Goal: Task Accomplishment & Management: Use online tool/utility

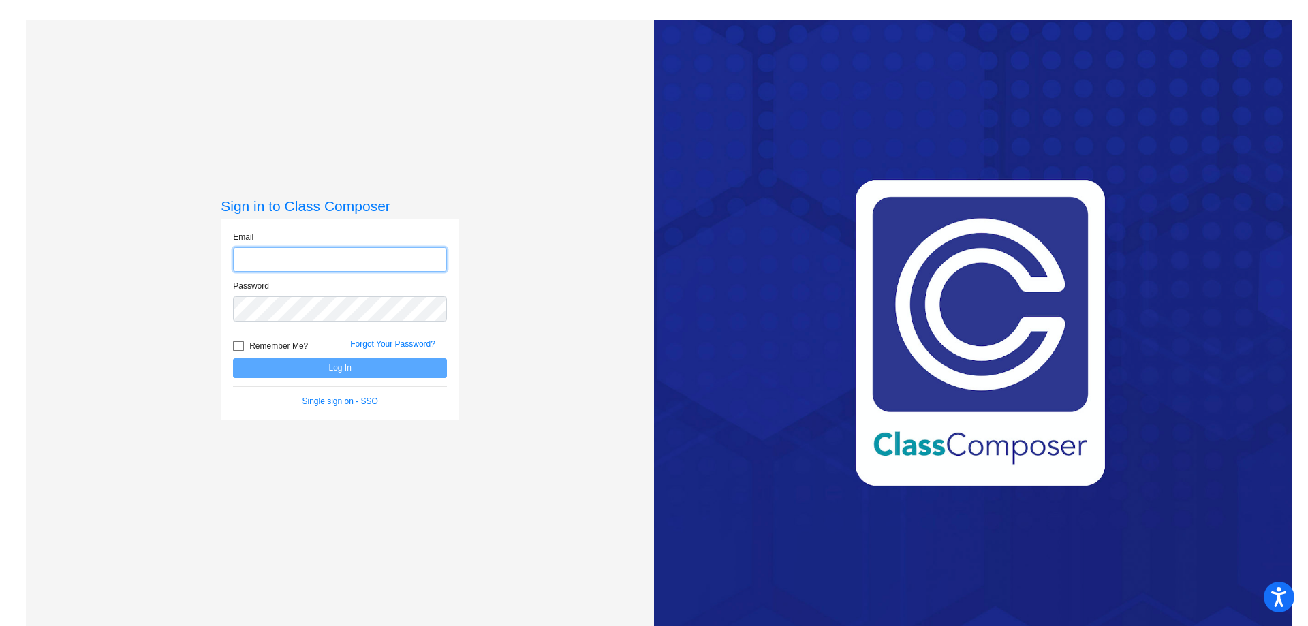
type input "[EMAIL_ADDRESS][DOMAIN_NAME]"
click at [421, 358] on button "Log In" at bounding box center [340, 368] width 214 height 20
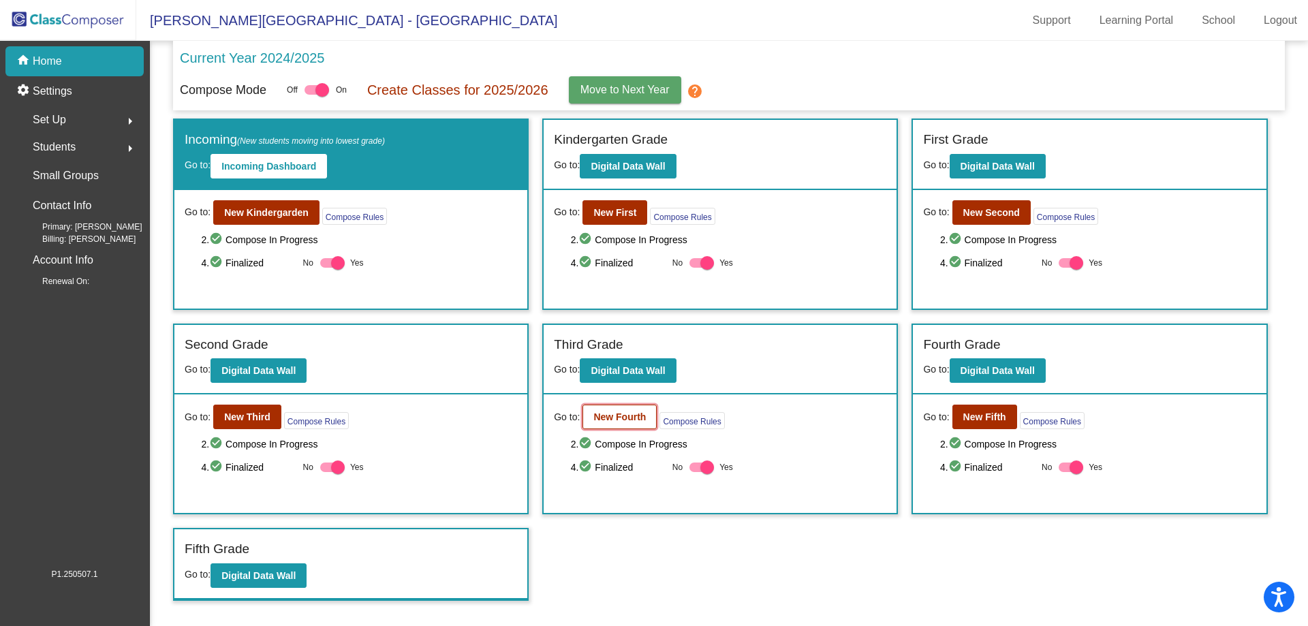
click at [596, 426] on button "New Fourth" at bounding box center [620, 417] width 74 height 25
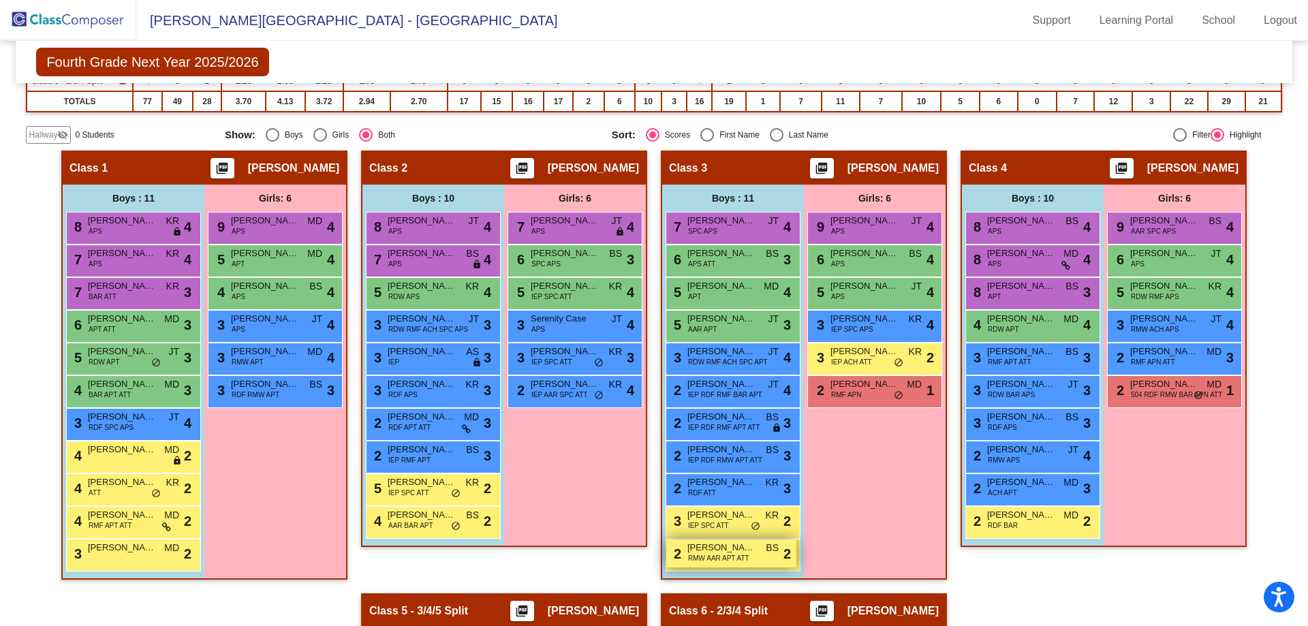
scroll to position [285, 0]
